Goal: Transaction & Acquisition: Purchase product/service

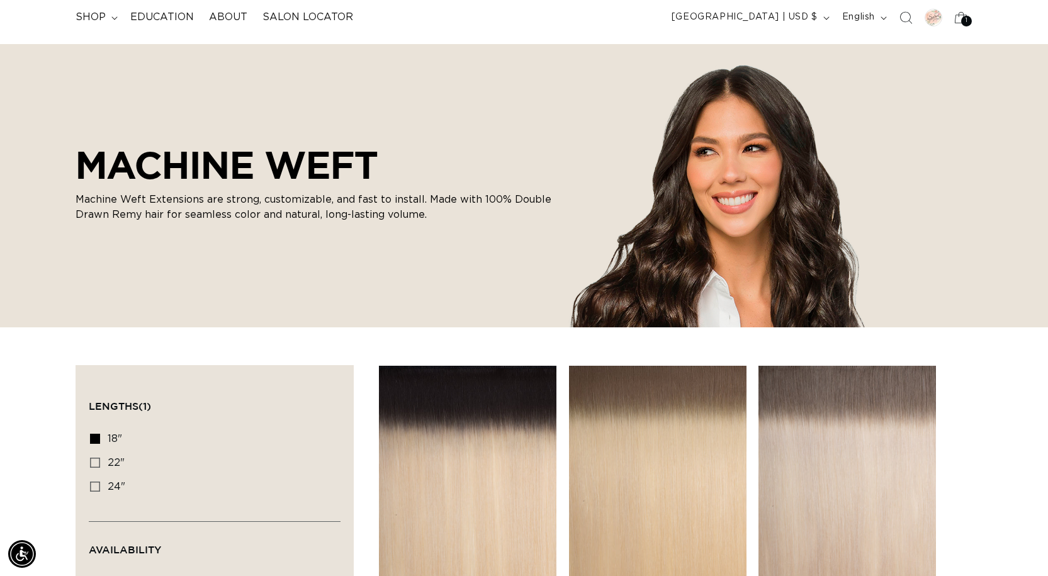
scroll to position [315, 0]
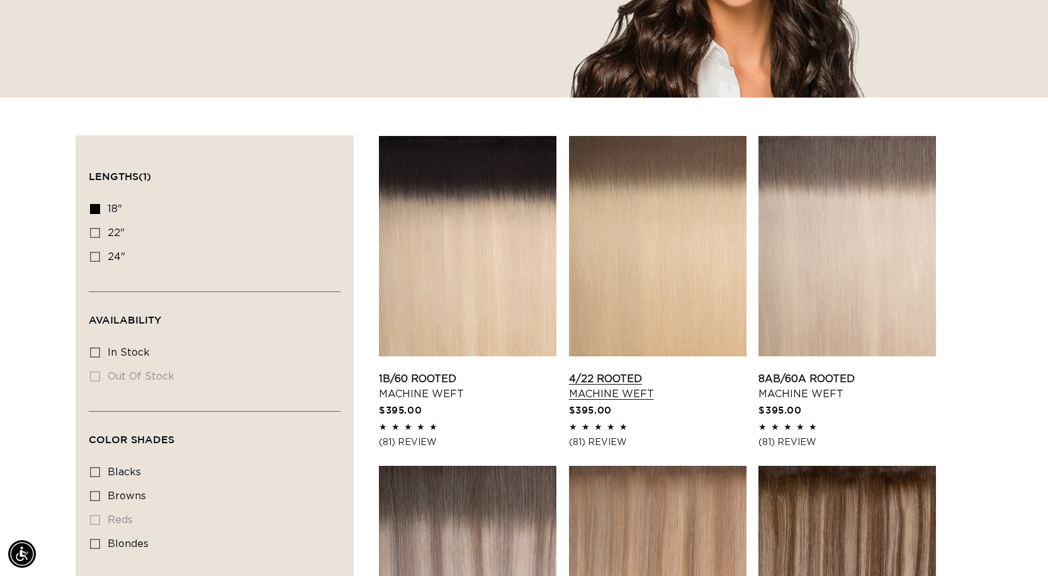
click at [618, 371] on link "4/22 Rooted Machine Weft" at bounding box center [658, 386] width 178 height 30
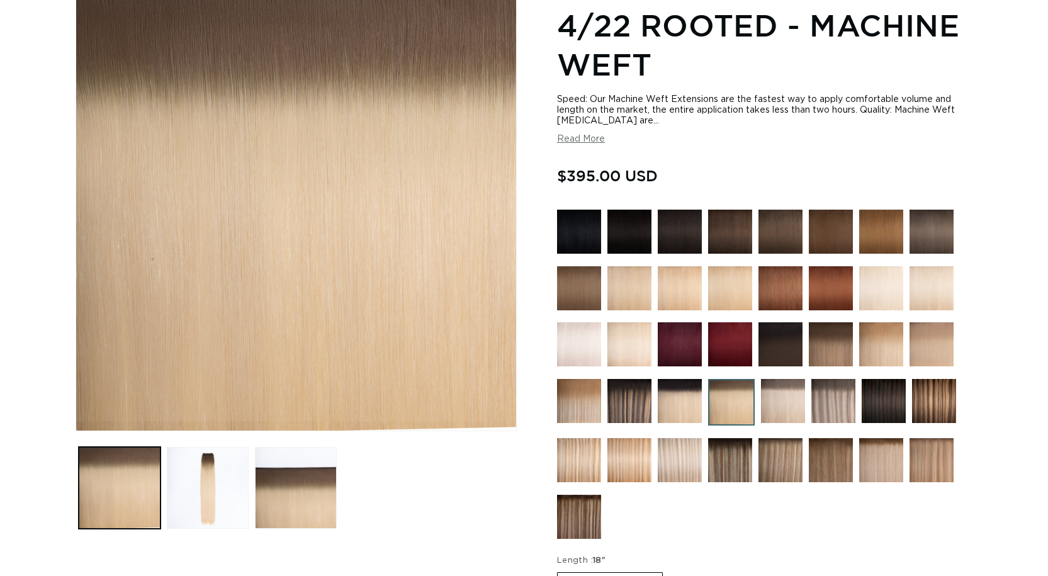
scroll to position [315, 0]
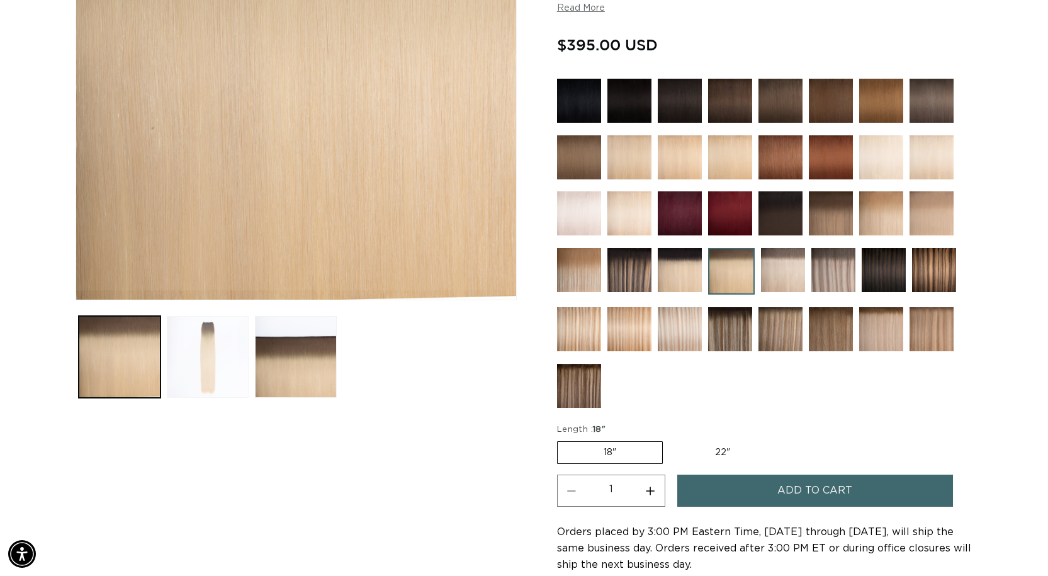
click at [220, 344] on button "Load image 2 in gallery view" at bounding box center [208, 357] width 82 height 82
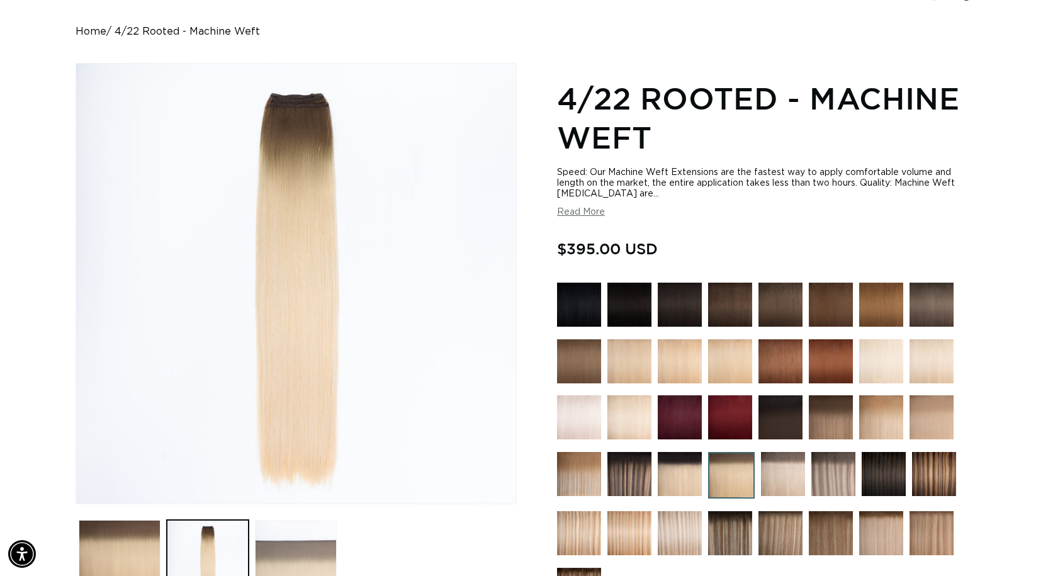
scroll to position [0, 1917]
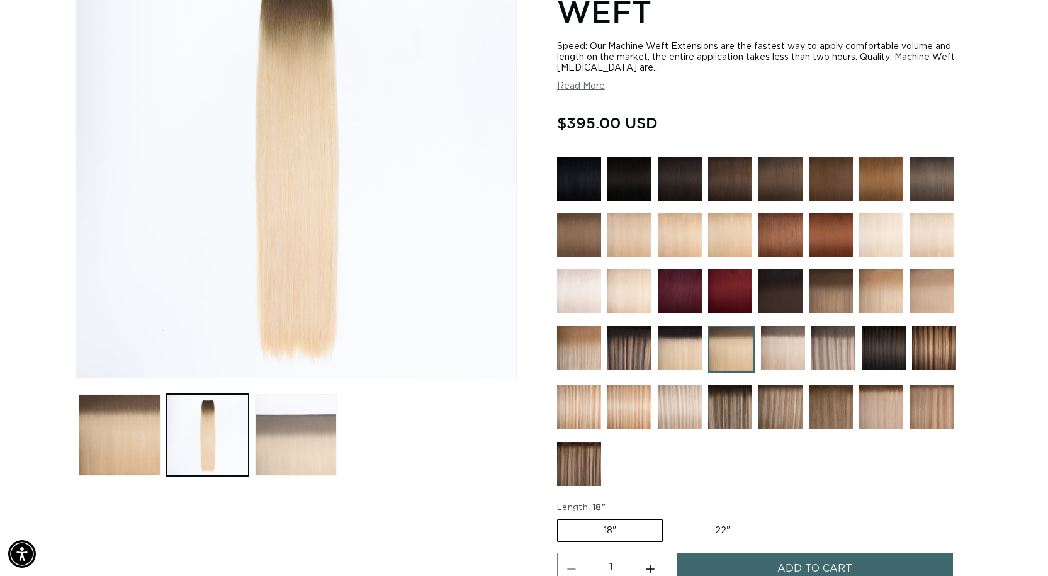
click at [313, 434] on button "Load image 3 in gallery view" at bounding box center [296, 435] width 82 height 82
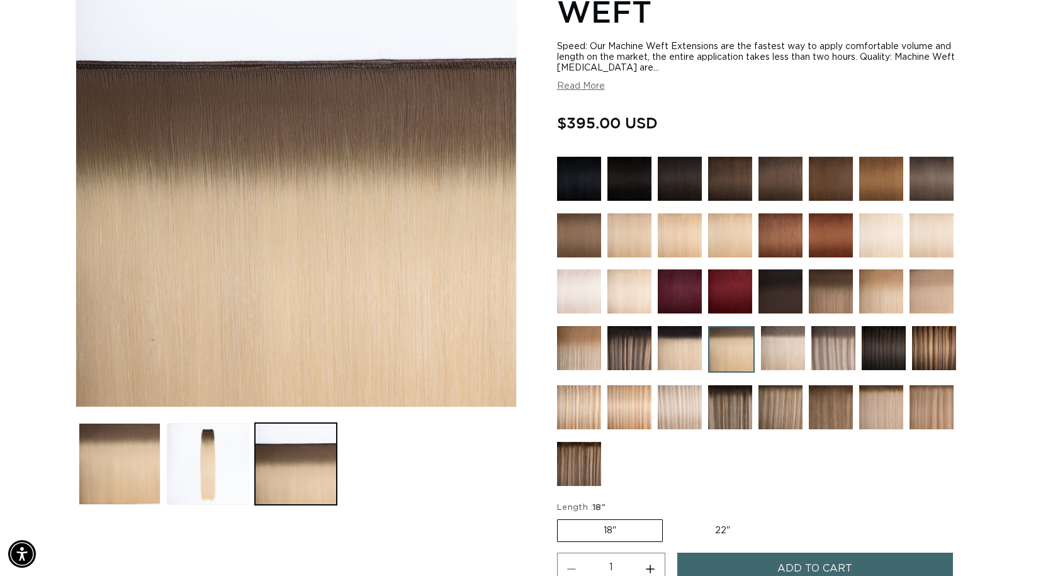
click at [616, 409] on img at bounding box center [629, 407] width 44 height 44
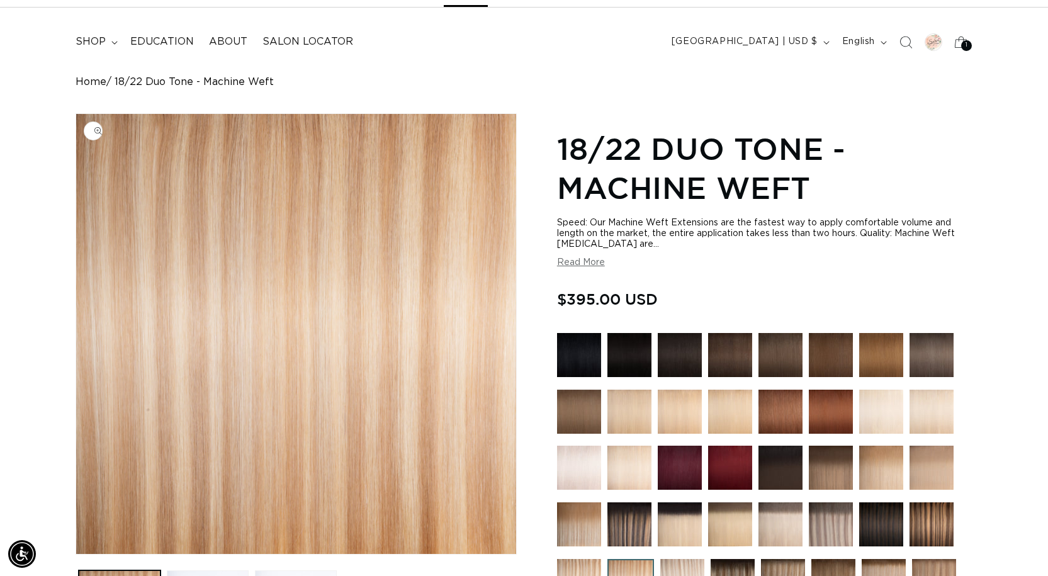
scroll to position [252, 0]
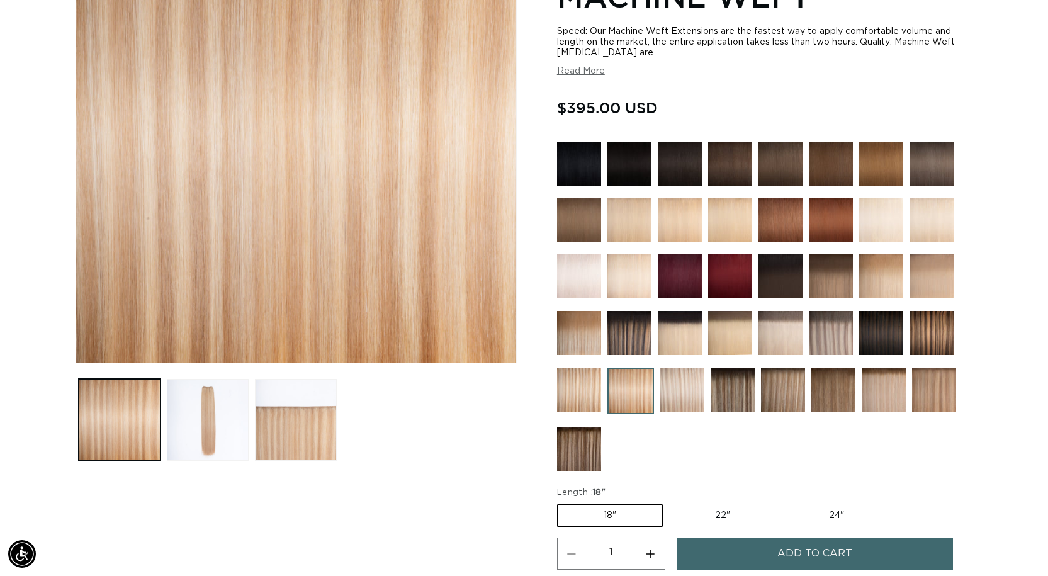
click at [568, 390] on img at bounding box center [579, 390] width 44 height 44
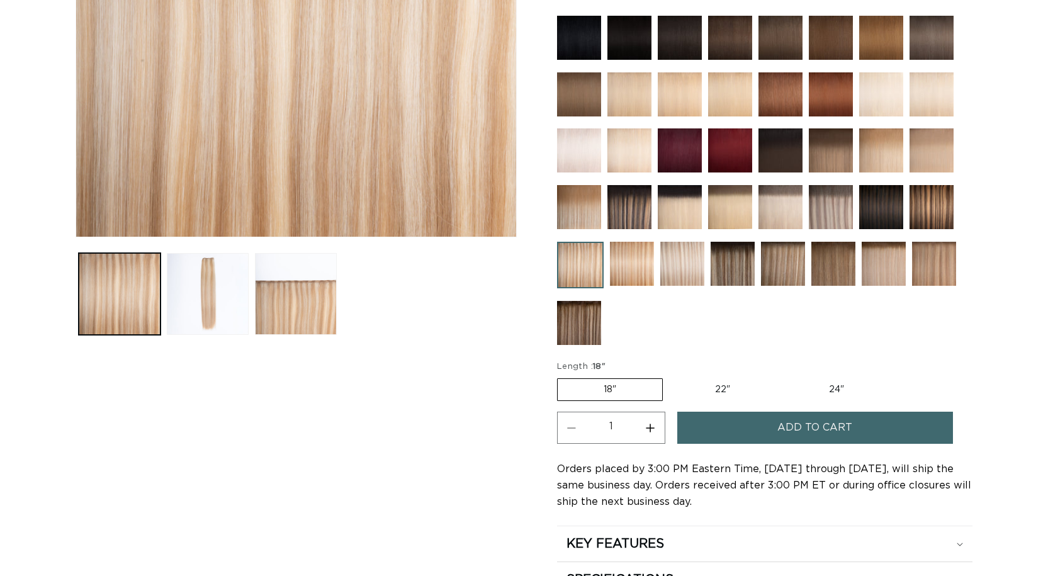
click at [770, 291] on div at bounding box center [783, 267] width 44 height 50
click at [777, 273] on img at bounding box center [783, 264] width 44 height 44
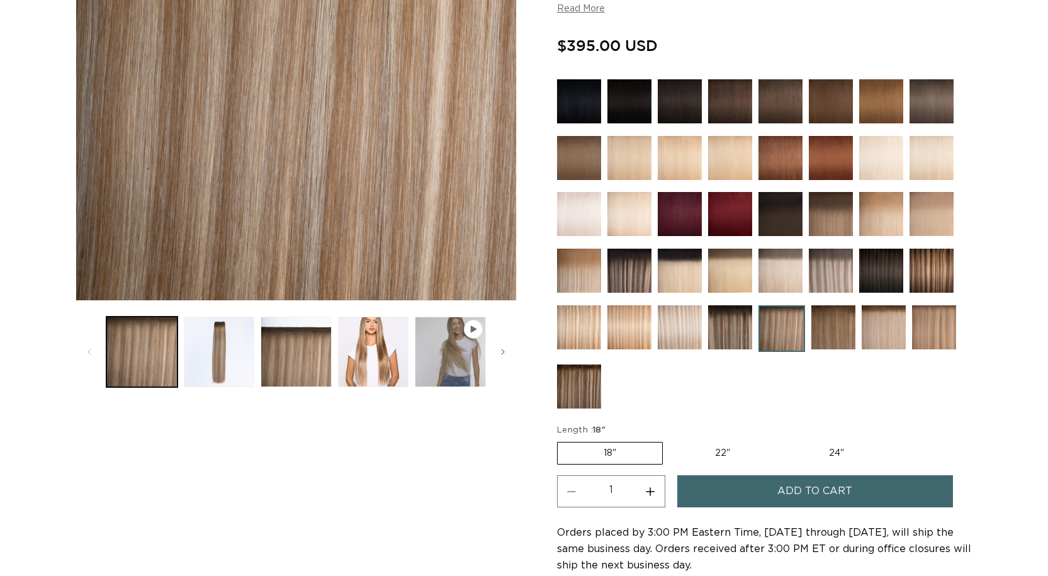
scroll to position [315, 0]
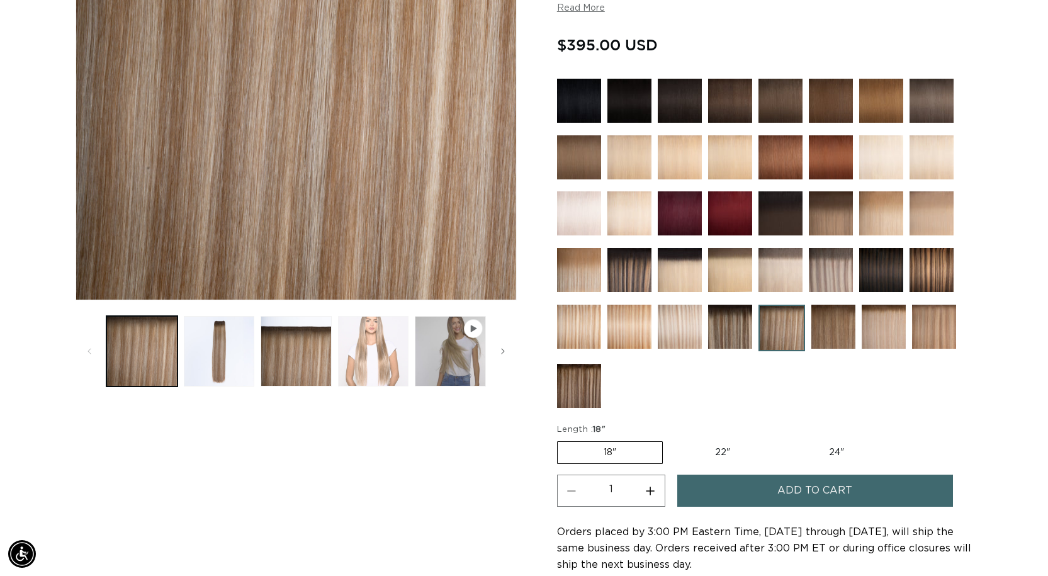
click at [403, 361] on button "Load image 4 in gallery view" at bounding box center [373, 351] width 71 height 71
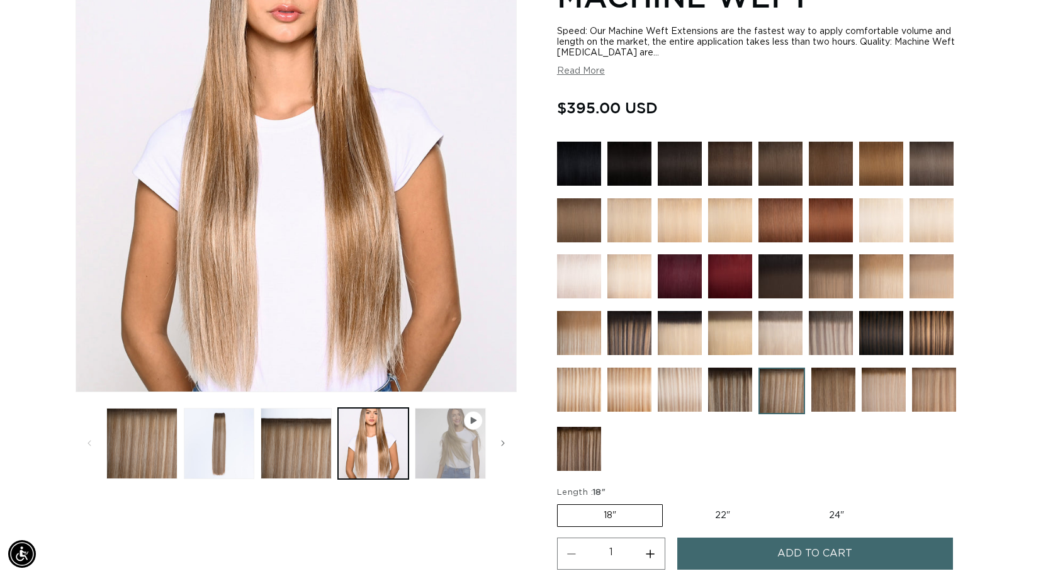
scroll to position [0, 0]
click at [502, 448] on icon "Slide right" at bounding box center [502, 443] width 4 height 14
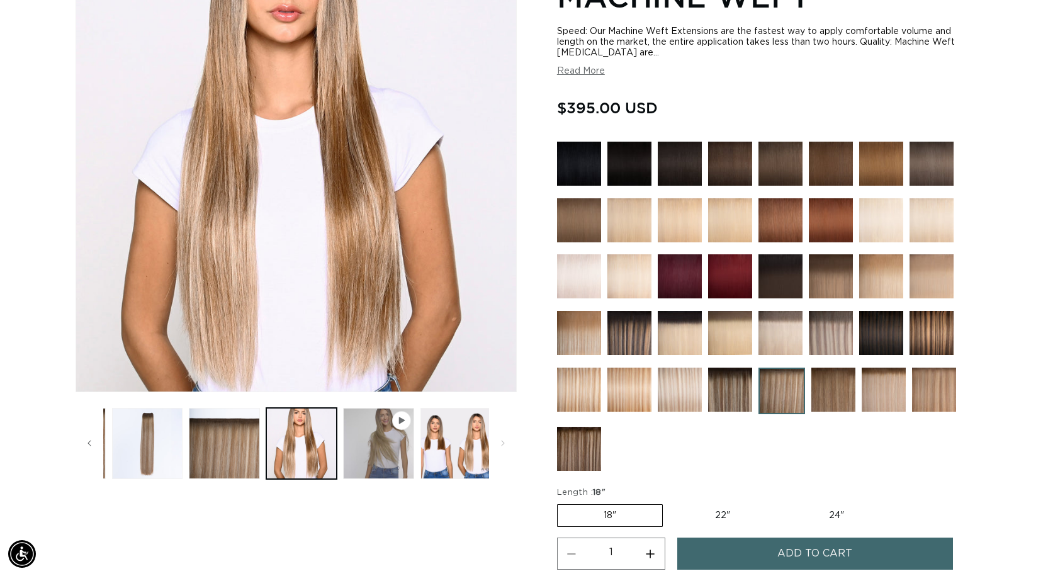
scroll to position [0, 77]
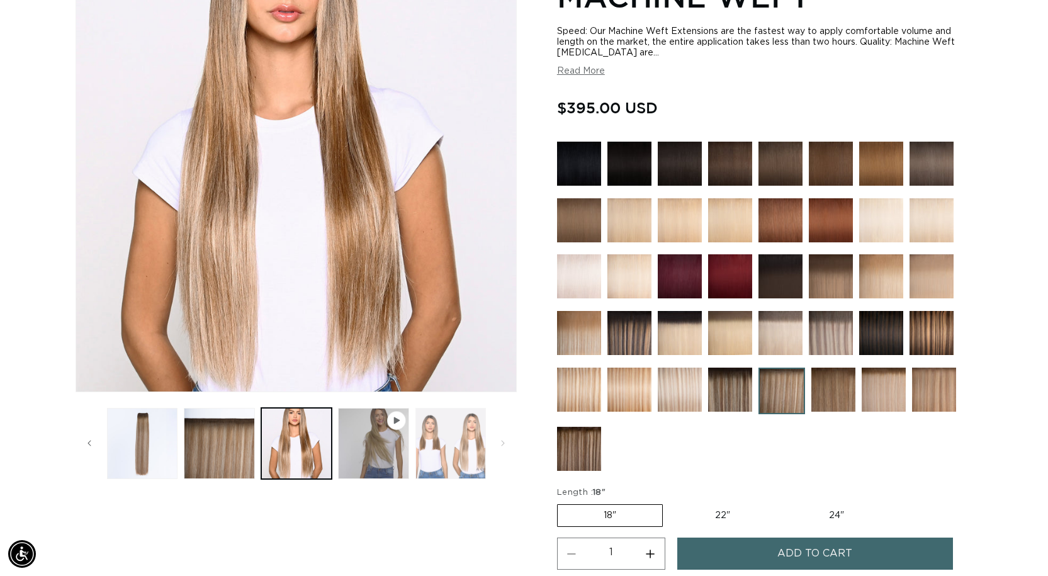
click at [441, 444] on button "Load image 5 in gallery view" at bounding box center [450, 443] width 71 height 71
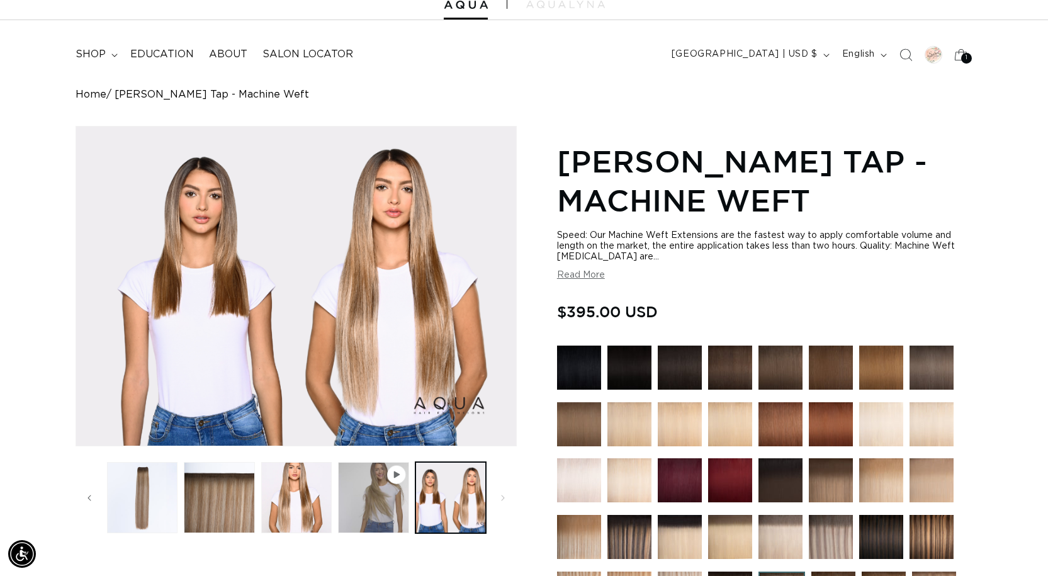
scroll to position [0, 959]
click at [134, 486] on button "Load image 2 in gallery view" at bounding box center [142, 497] width 71 height 71
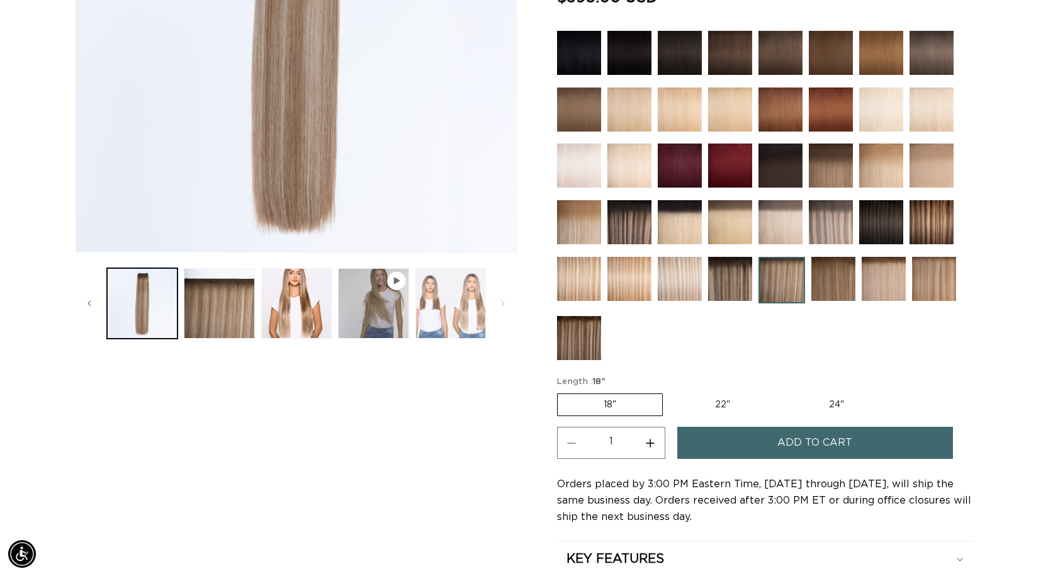
click at [465, 304] on button "Load image 5 in gallery view" at bounding box center [450, 303] width 71 height 71
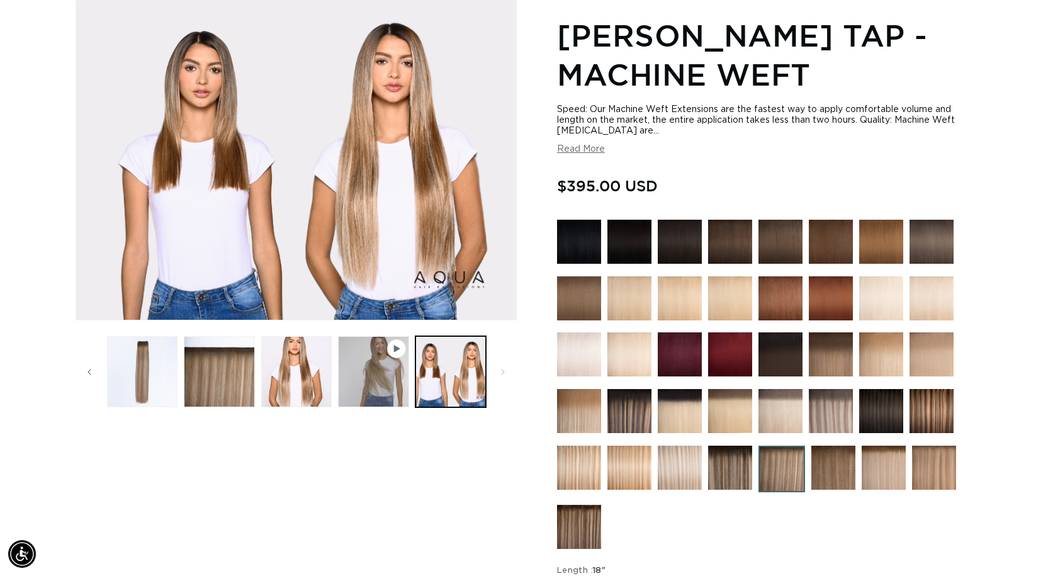
scroll to position [0, 0]
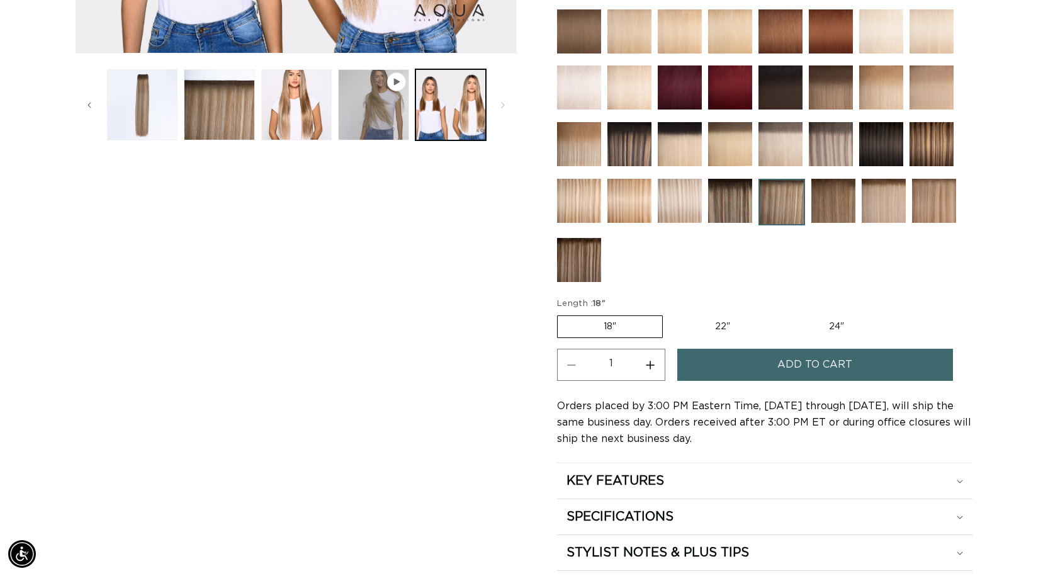
click at [713, 358] on button "Add to cart" at bounding box center [815, 365] width 276 height 32
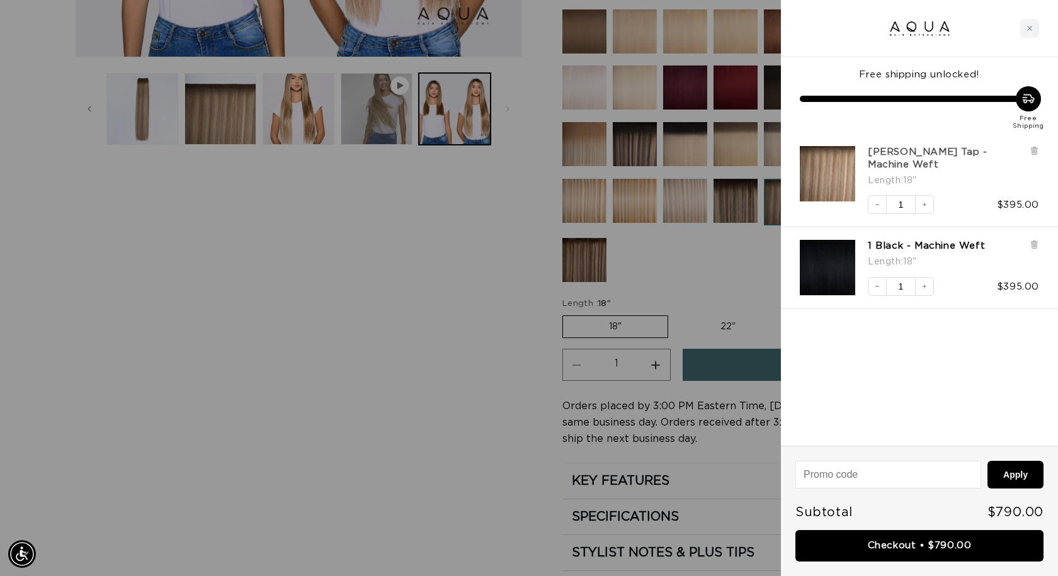
click at [966, 156] on link "[PERSON_NAME] Tap - Machine Weft" at bounding box center [944, 158] width 155 height 25
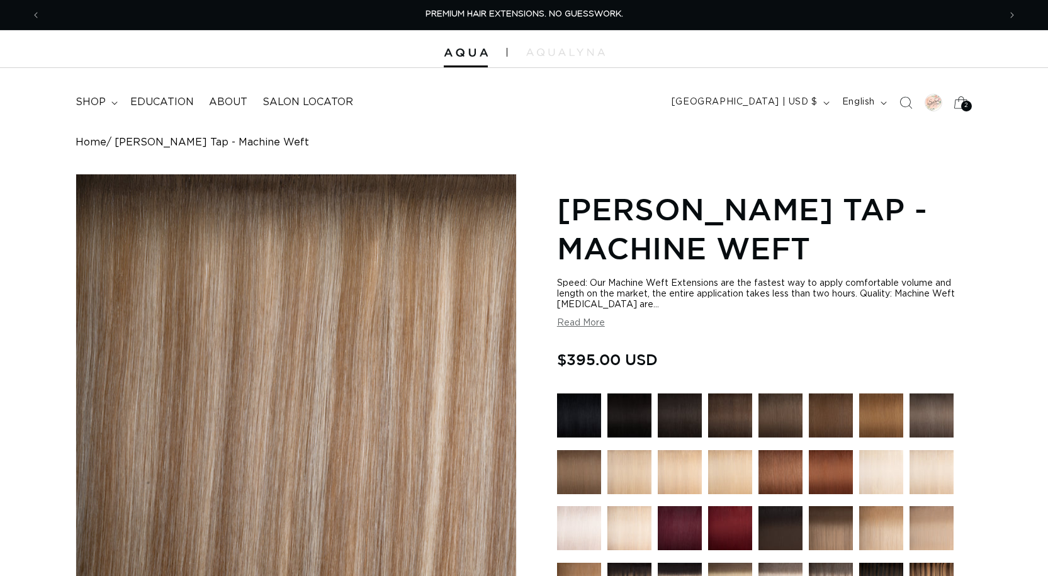
click at [966, 106] on span "2" at bounding box center [966, 106] width 4 height 11
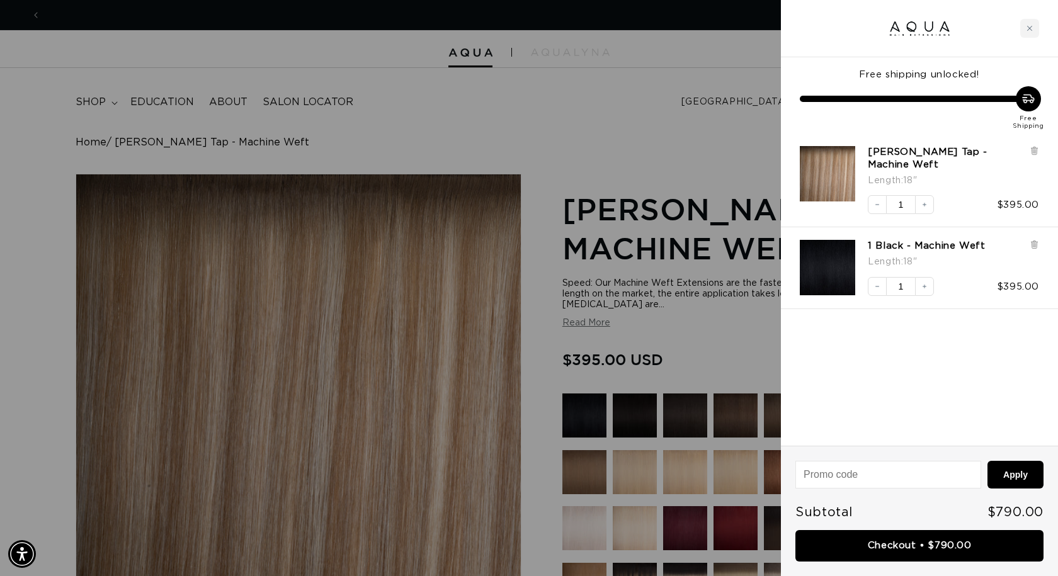
scroll to position [0, 968]
click at [1033, 242] on icon at bounding box center [1033, 244] width 3 height 6
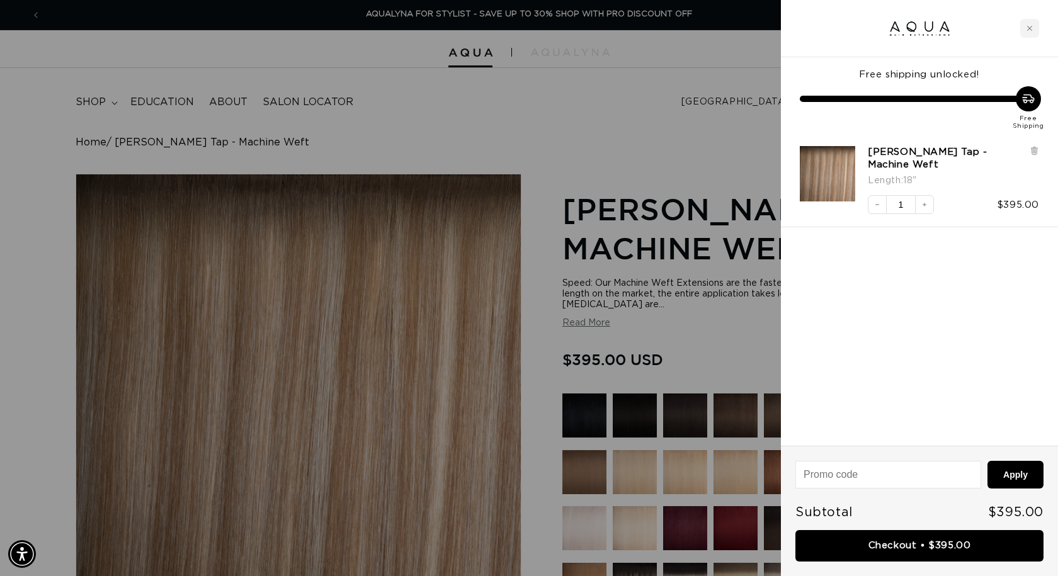
click at [892, 556] on link "Checkout • $395.00" at bounding box center [919, 546] width 248 height 32
